Goal: Information Seeking & Learning: Understand process/instructions

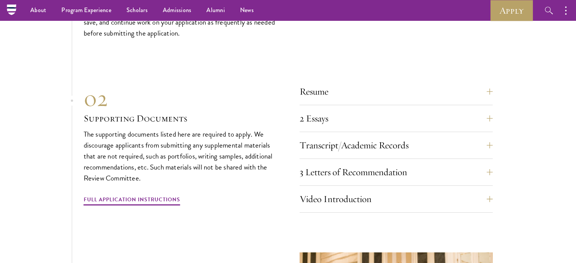
scroll to position [2568, 0]
click at [343, 169] on button "3 Letters of Recommendation" at bounding box center [401, 173] width 193 height 18
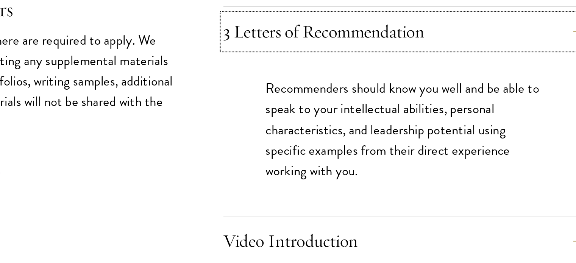
scroll to position [2678, 0]
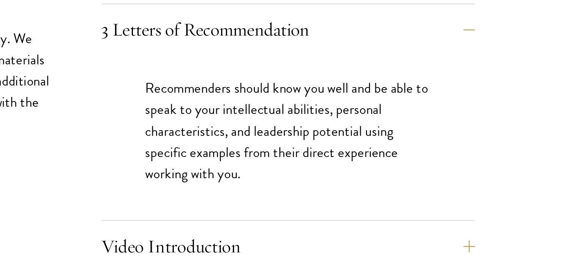
click at [373, 114] on p "Recommenders should know you well and be able to speak to your intellectual abi…" at bounding box center [397, 114] width 148 height 55
click at [335, 111] on p "Recommenders should know you well and be able to speak to your intellectual abi…" at bounding box center [397, 114] width 148 height 55
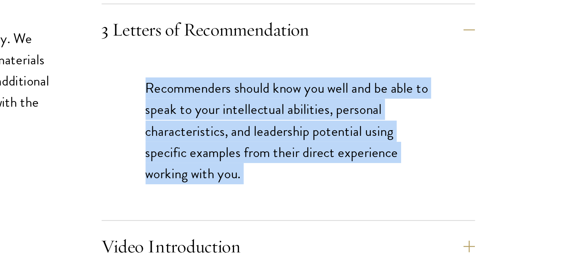
click at [335, 111] on p "Recommenders should know you well and be able to speak to your intellectual abi…" at bounding box center [397, 114] width 148 height 55
drag, startPoint x: 320, startPoint y: 88, endPoint x: 393, endPoint y: 132, distance: 85.6
click at [393, 132] on div "Recommenders should know you well and be able to speak to your intellectual abi…" at bounding box center [396, 118] width 193 height 85
click at [393, 132] on p "Recommenders should know you well and be able to speak to your intellectual abi…" at bounding box center [397, 114] width 148 height 55
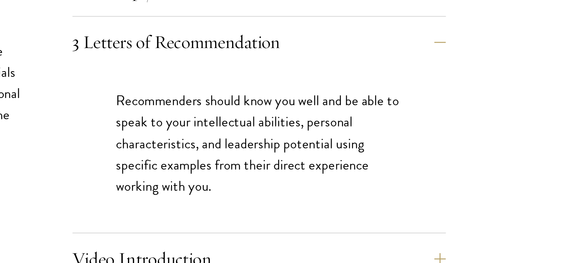
scroll to position [2678, 0]
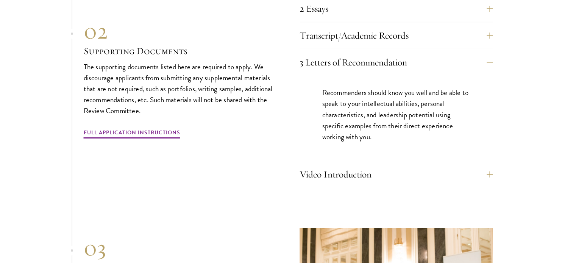
click at [407, 107] on p "Recommenders should know you well and be able to speak to your intellectual abi…" at bounding box center [397, 114] width 148 height 55
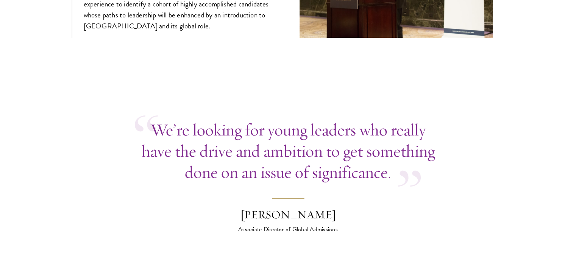
scroll to position [3049, 0]
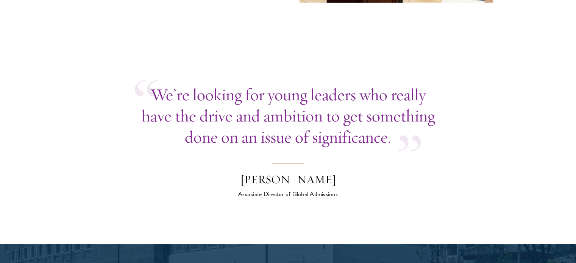
click at [238, 107] on p "We’re looking for young leaders who really have the drive and ambition to get s…" at bounding box center [288, 116] width 307 height 64
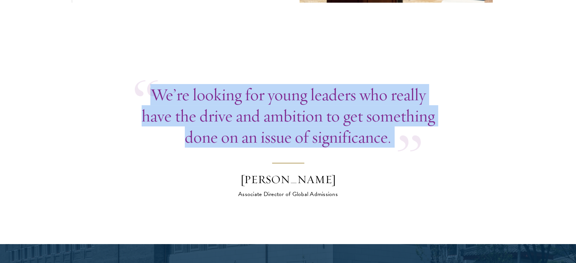
click at [238, 107] on p "We’re looking for young leaders who really have the drive and ambition to get s…" at bounding box center [288, 116] width 307 height 64
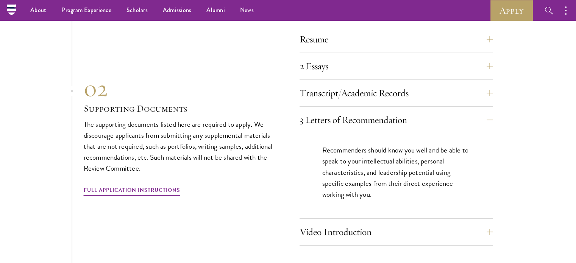
scroll to position [2640, 0]
